Goal: Find specific page/section: Find specific page/section

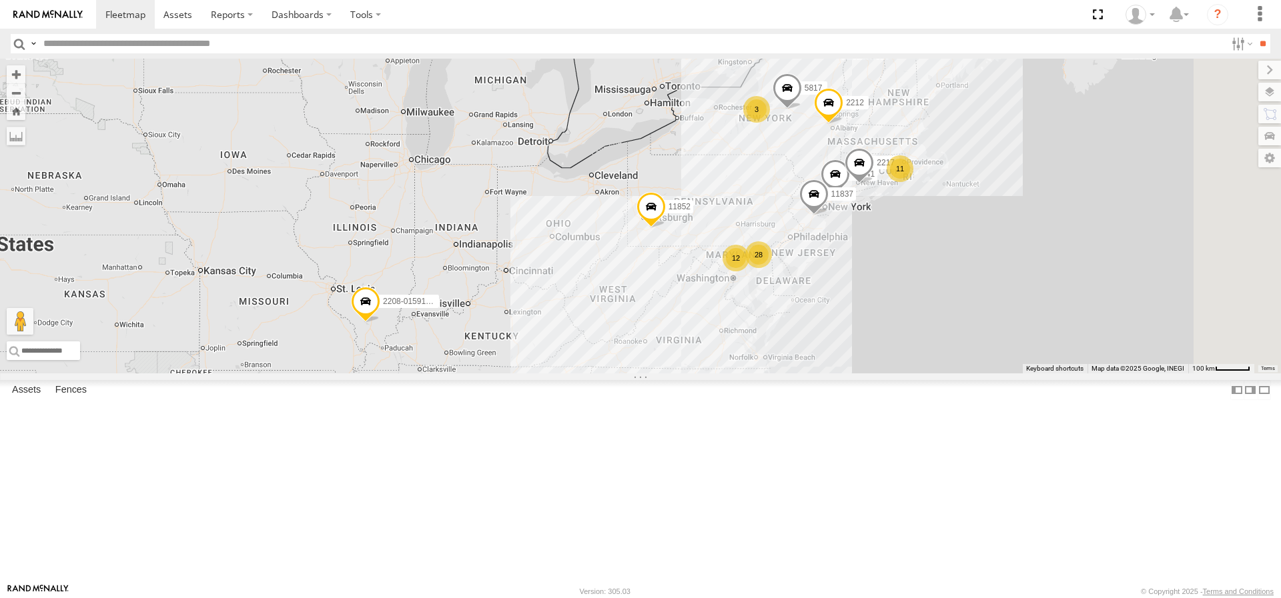
drag, startPoint x: 1027, startPoint y: 309, endPoint x: 951, endPoint y: 337, distance: 80.4
click at [951, 337] on div "2208-015910002284753 11841 28 11 2217 11837 11852 12 5817 3 2212" at bounding box center [640, 216] width 1281 height 315
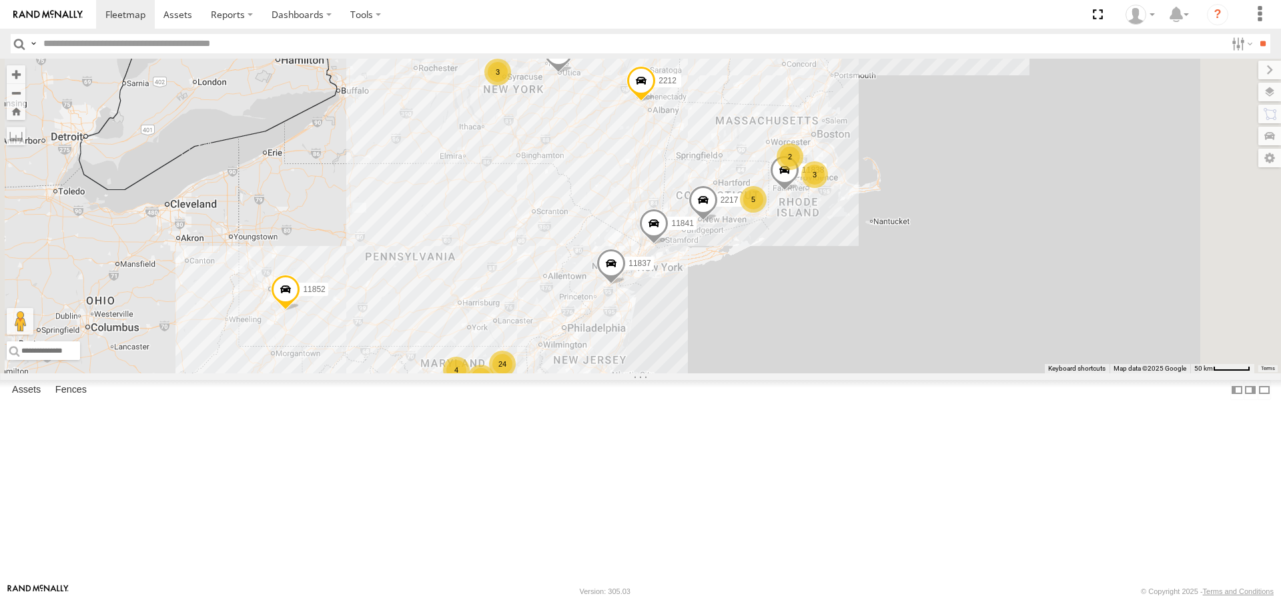
drag, startPoint x: 971, startPoint y: 310, endPoint x: 928, endPoint y: 324, distance: 45.6
click at [928, 324] on div "2208-015910002284753 11841 2217 11837 11852 5817 2212 24 11838 3 12 2 4 3 5" at bounding box center [640, 216] width 1281 height 315
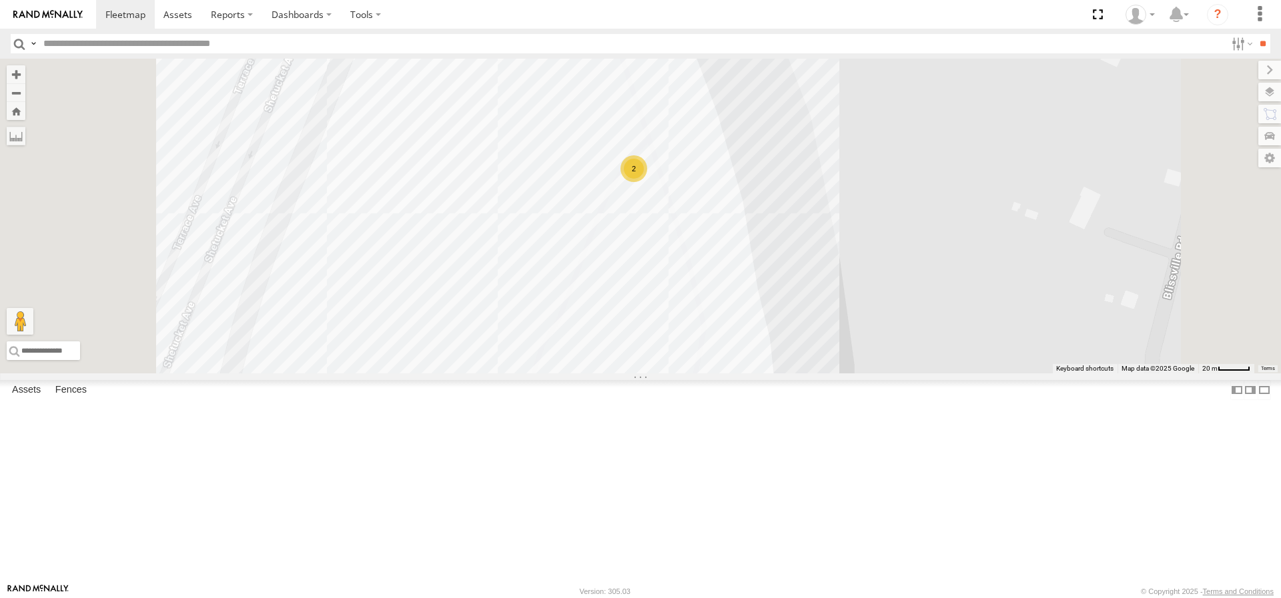
drag, startPoint x: 742, startPoint y: 203, endPoint x: 745, endPoint y: 288, distance: 85.4
click at [745, 288] on div "2208-015910002284753 11841 2217 11837 11852 5817 2212 11838 2206 11842 2218 118…" at bounding box center [640, 216] width 1281 height 315
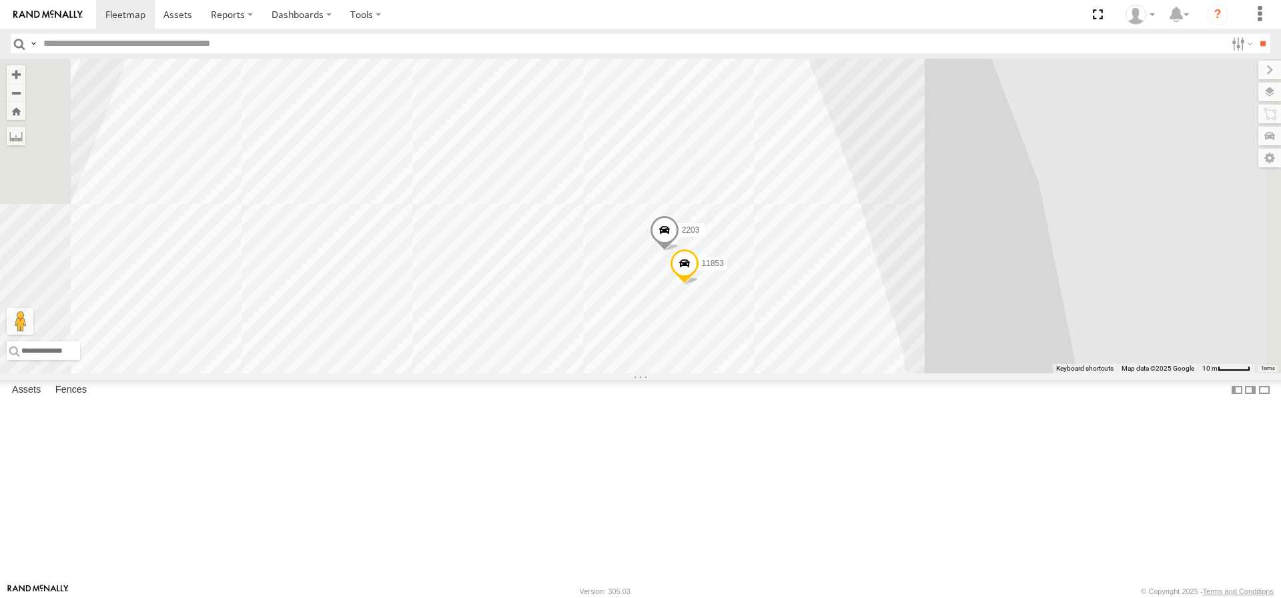
drag, startPoint x: 761, startPoint y: 204, endPoint x: 742, endPoint y: 345, distance: 142.0
click at [743, 345] on div "2208-015910002284753 11841 2217 11837 11852 5817 2212 11838 2206 11842 2218 118…" at bounding box center [640, 216] width 1281 height 315
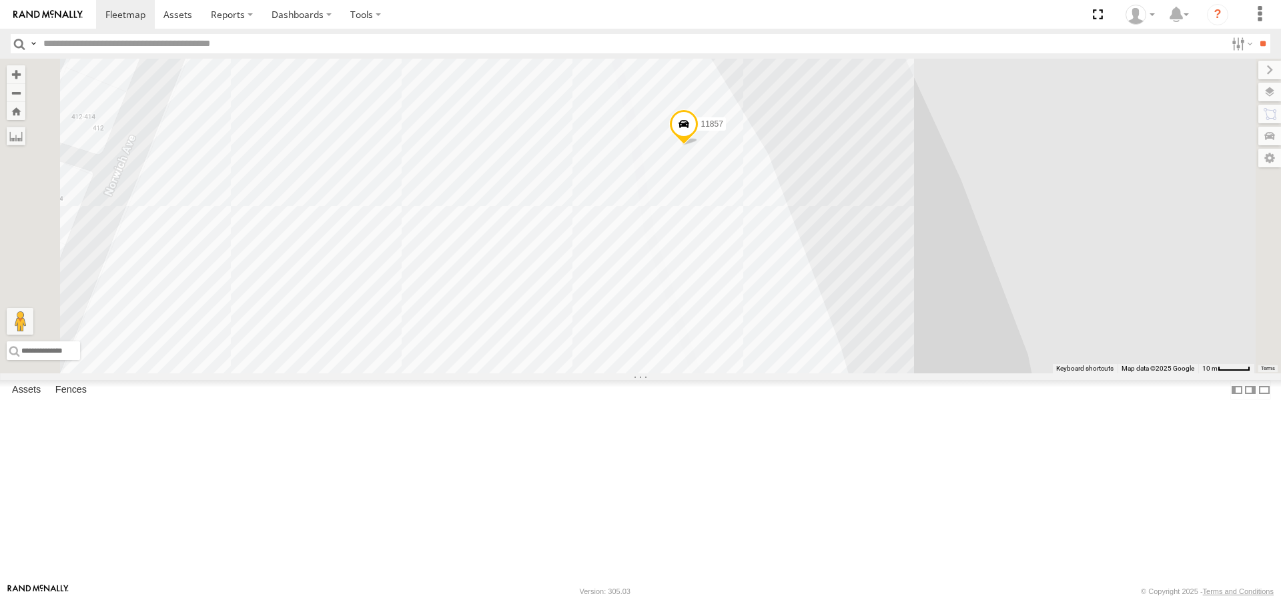
drag, startPoint x: 755, startPoint y: 272, endPoint x: 748, endPoint y: 348, distance: 75.7
click at [749, 348] on div "2208-015910002284753 11841 2217 11837 11852 5817 2212 11838 2206 11842 2218 118…" at bounding box center [640, 216] width 1281 height 315
drag, startPoint x: 782, startPoint y: 486, endPoint x: 778, endPoint y: 379, distance: 107.5
click at [778, 374] on div "2208-015910002284753 11841 2217 11837 11852 5817 2212 11838 2206 11842 2218 118…" at bounding box center [640, 216] width 1281 height 315
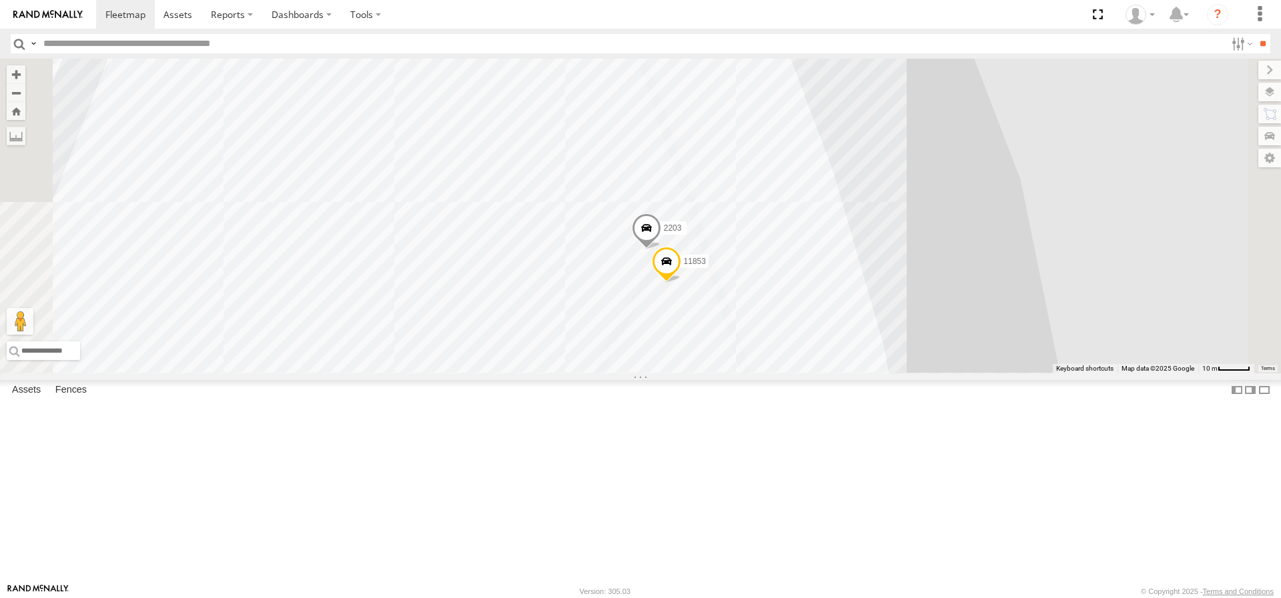
drag, startPoint x: 769, startPoint y: 460, endPoint x: 775, endPoint y: 225, distance: 234.9
click at [774, 230] on div "2208-015910002284753 11841 2217 11837 11852 5817 2212 11838 2206 11842 2218 118…" at bounding box center [640, 216] width 1281 height 315
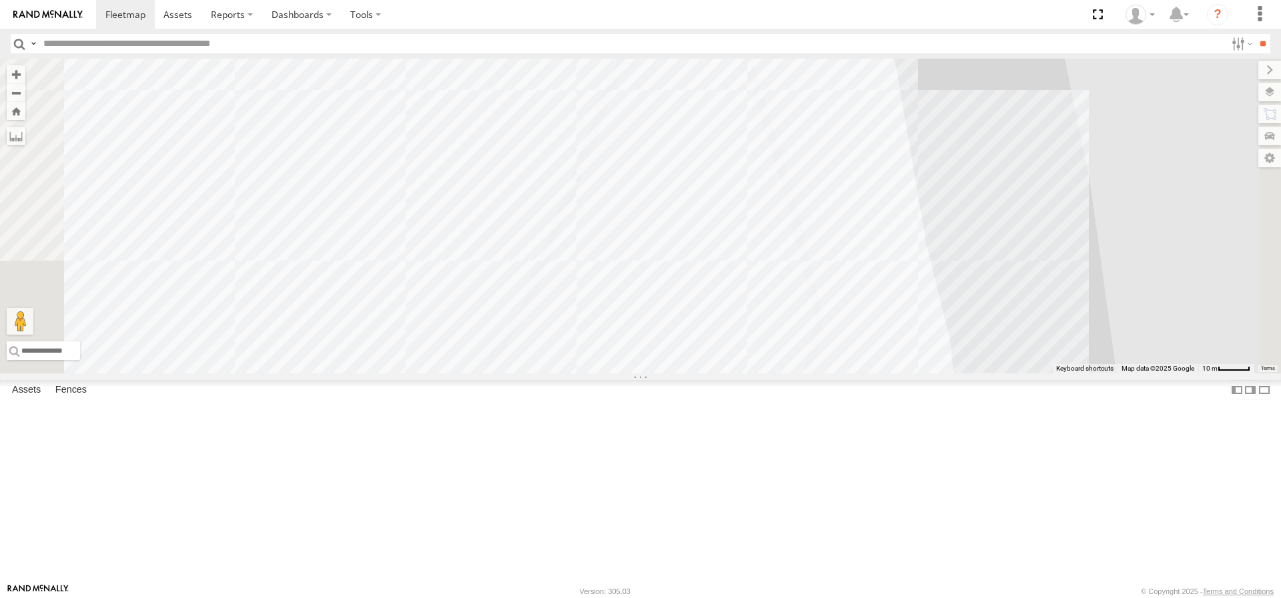
drag, startPoint x: 823, startPoint y: 423, endPoint x: 821, endPoint y: 261, distance: 162.1
click at [819, 268] on div "2208-015910002284753 11841 2217 11837 11852 5817 2212 11838 2206 11842 2218 118…" at bounding box center [640, 216] width 1281 height 315
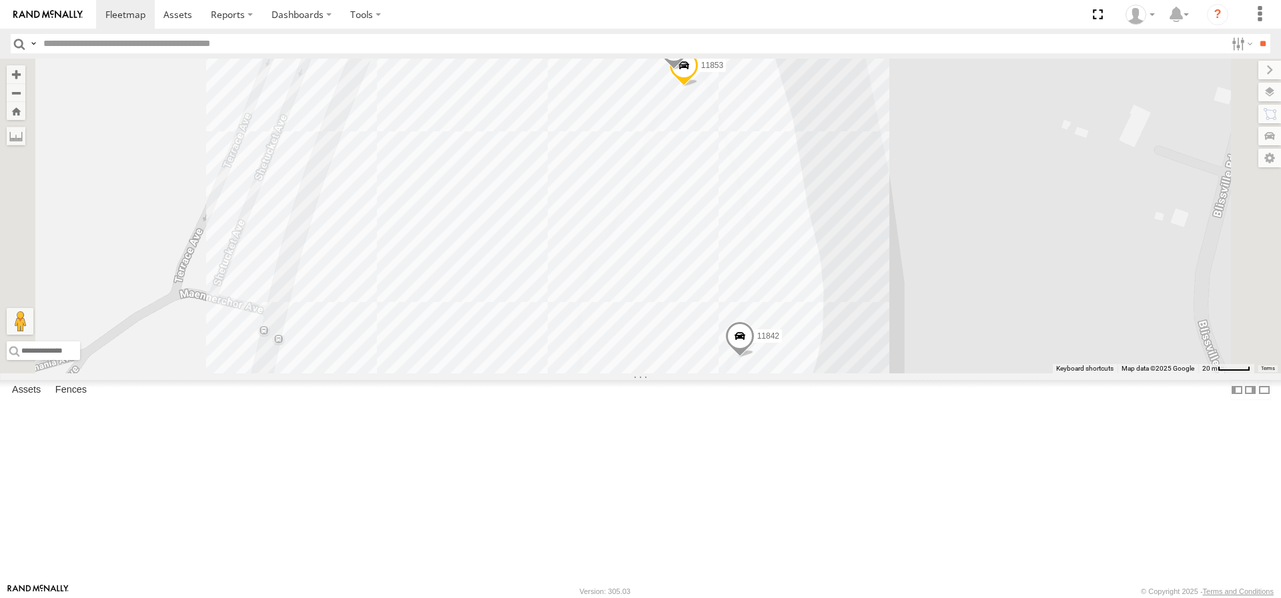
drag, startPoint x: 931, startPoint y: 151, endPoint x: 888, endPoint y: 323, distance: 177.3
click at [888, 323] on div "2208-015910002284753 11841 2217 11837 11852 5817 2212 11838 2206 11842 2218 118…" at bounding box center [640, 216] width 1281 height 315
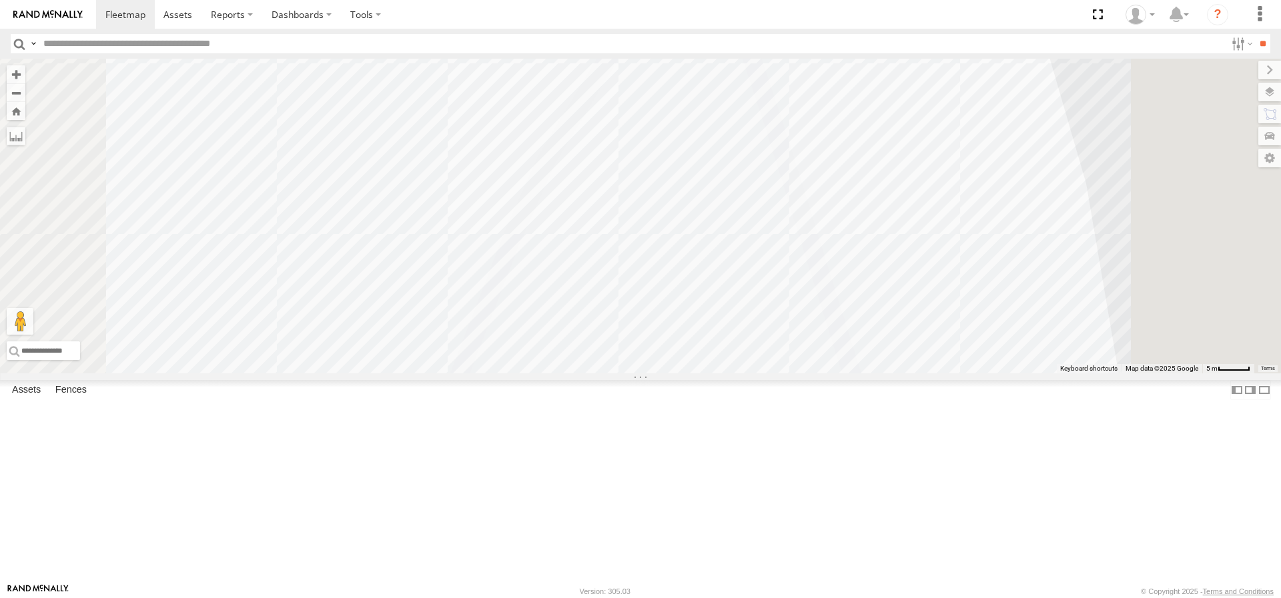
click at [664, 55] on span at bounding box center [649, 37] width 29 height 36
drag, startPoint x: 911, startPoint y: 277, endPoint x: 907, endPoint y: 330, distance: 53.6
click at [909, 331] on div "2208-015910002284753 11841 2217 11837 11852 5817 2212 11838 2206 11842 2218 118…" at bounding box center [640, 216] width 1281 height 315
drag, startPoint x: 841, startPoint y: 184, endPoint x: 860, endPoint y: 304, distance: 121.5
click at [860, 304] on div "2208-015910002284753 11841 2217 11837 11852 5817 2212 11838 2206 11842 2218 118…" at bounding box center [640, 216] width 1281 height 315
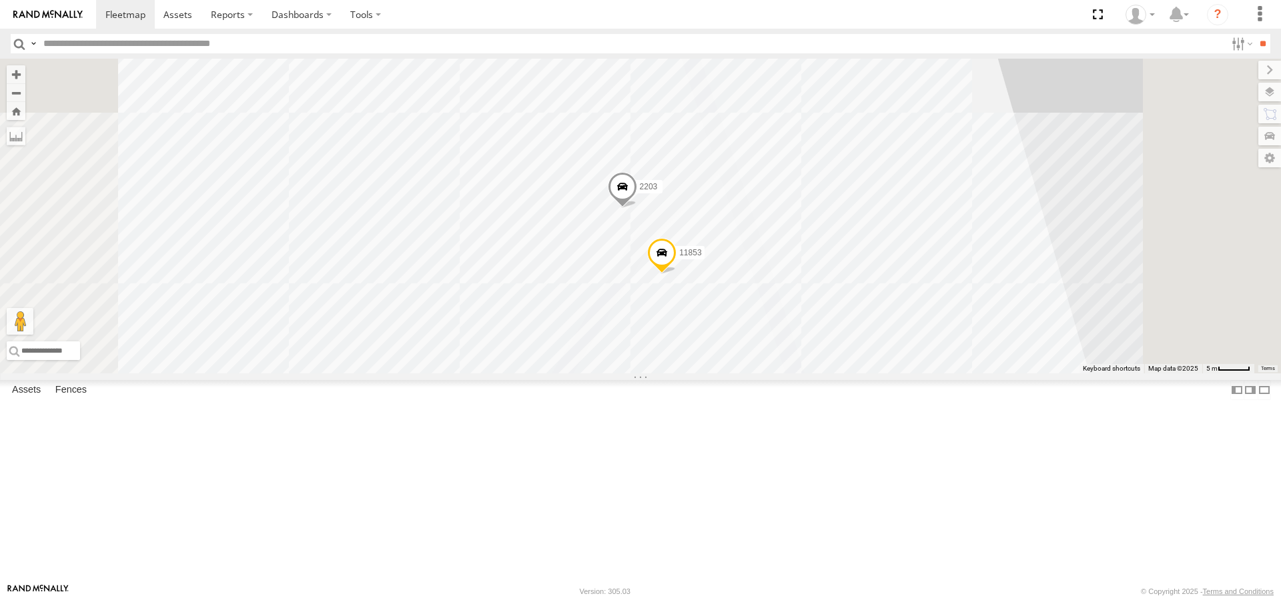
drag, startPoint x: 911, startPoint y: 214, endPoint x: 925, endPoint y: 385, distance: 171.3
click at [925, 374] on div "2208-015910002284753 11841 2217 11837 11852 5817 2212 11838 2206 11842 2218 118…" at bounding box center [640, 216] width 1281 height 315
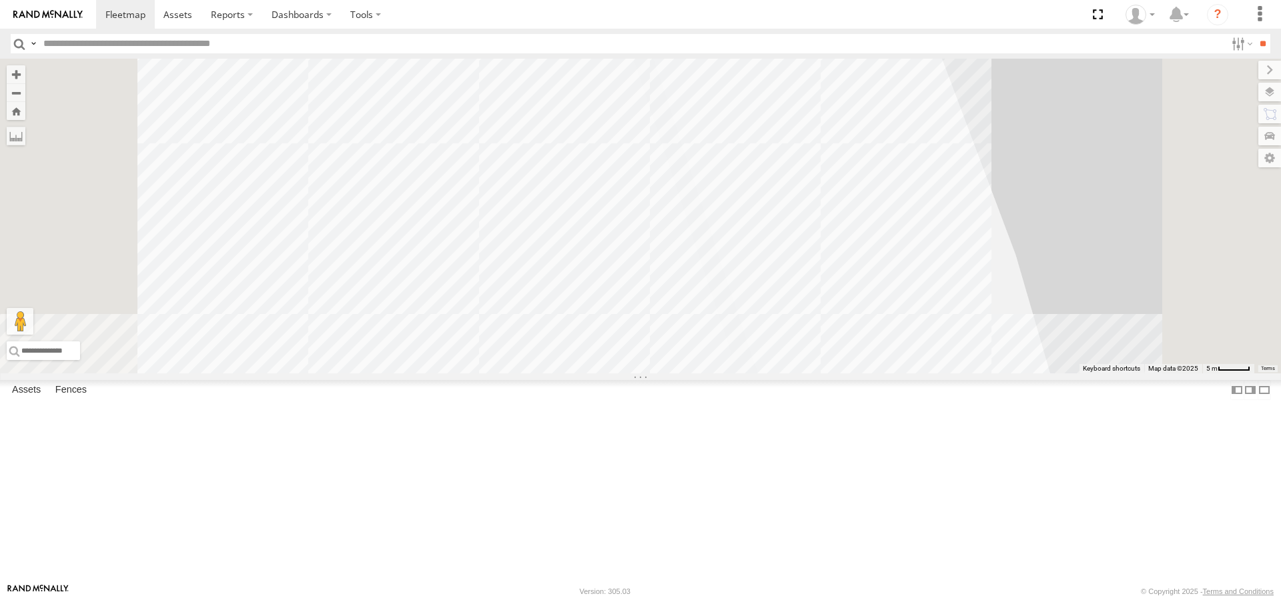
drag, startPoint x: 905, startPoint y: 262, endPoint x: 919, endPoint y: 406, distance: 144.0
click at [919, 374] on div "2208-015910002284753 11841 2217 11837 11852 5817 2212 11838 2206 11842 2218 118…" at bounding box center [640, 216] width 1281 height 315
drag, startPoint x: 901, startPoint y: 310, endPoint x: 916, endPoint y: 426, distance: 117.7
click at [919, 374] on div "2208-015910002284753 11841 2217 11837 11852 5817 2212 11838 2206 11842 2218 118…" at bounding box center [640, 216] width 1281 height 315
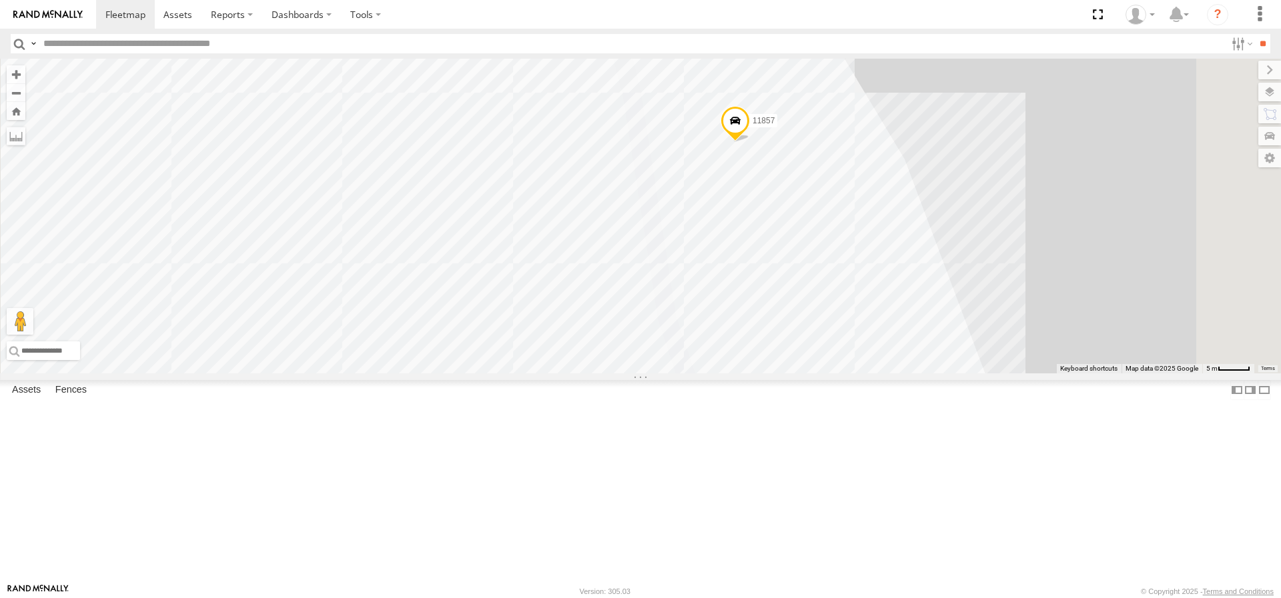
click at [128, 43] on input "text" at bounding box center [631, 43] width 1187 height 19
